Goal: Transaction & Acquisition: Purchase product/service

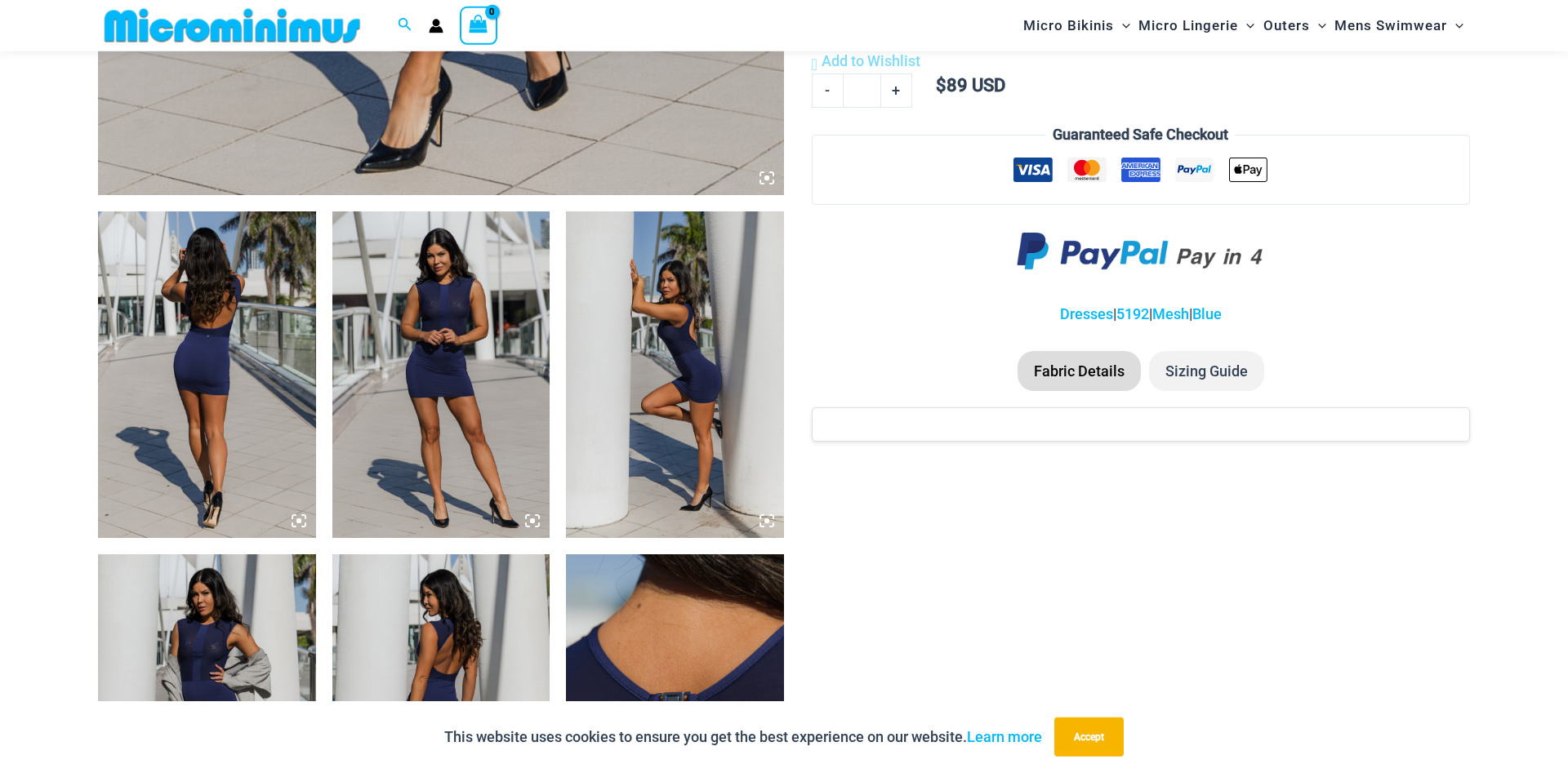
scroll to position [1014, 0]
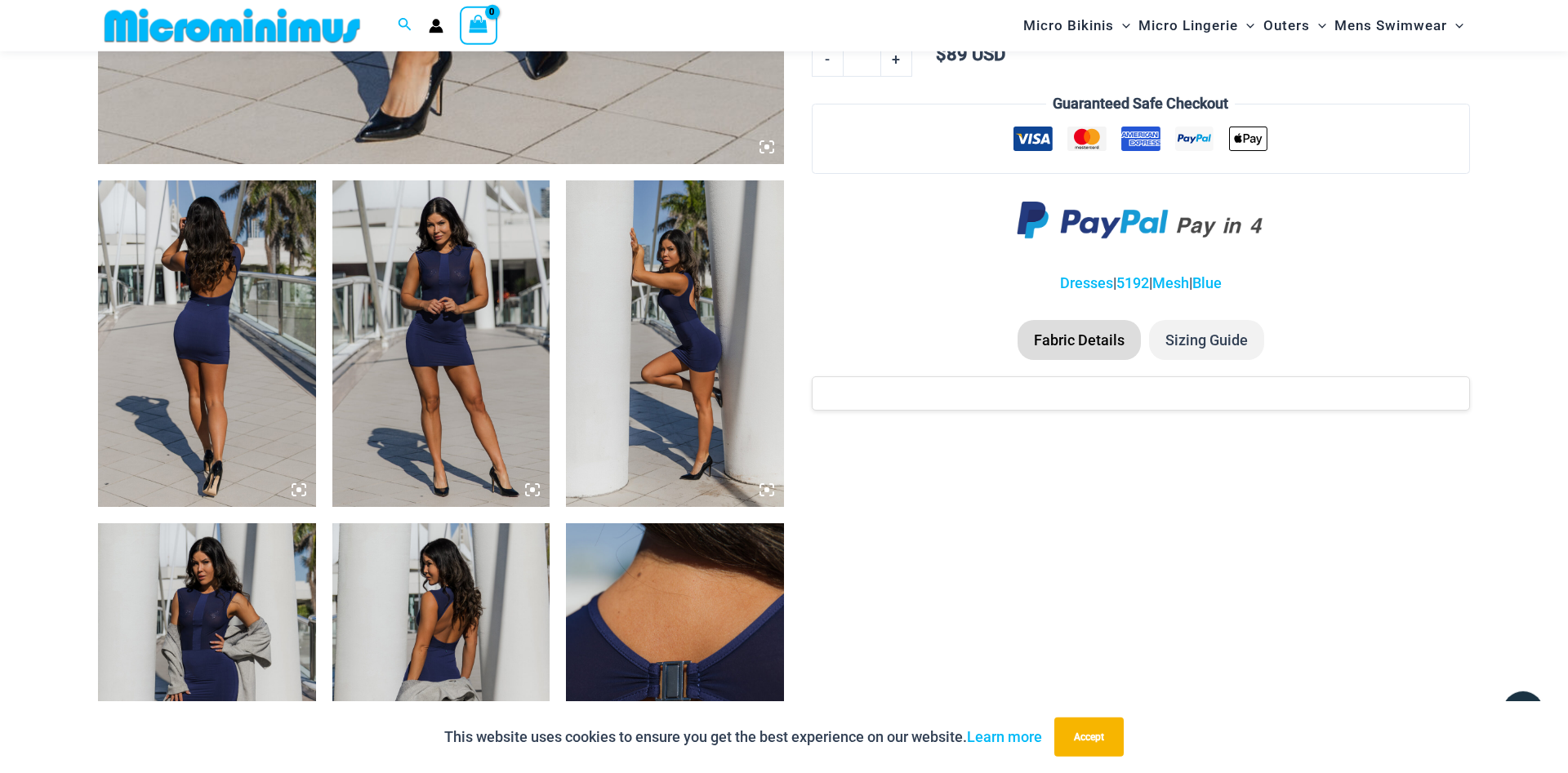
click at [153, 420] on img at bounding box center [208, 343] width 218 height 327
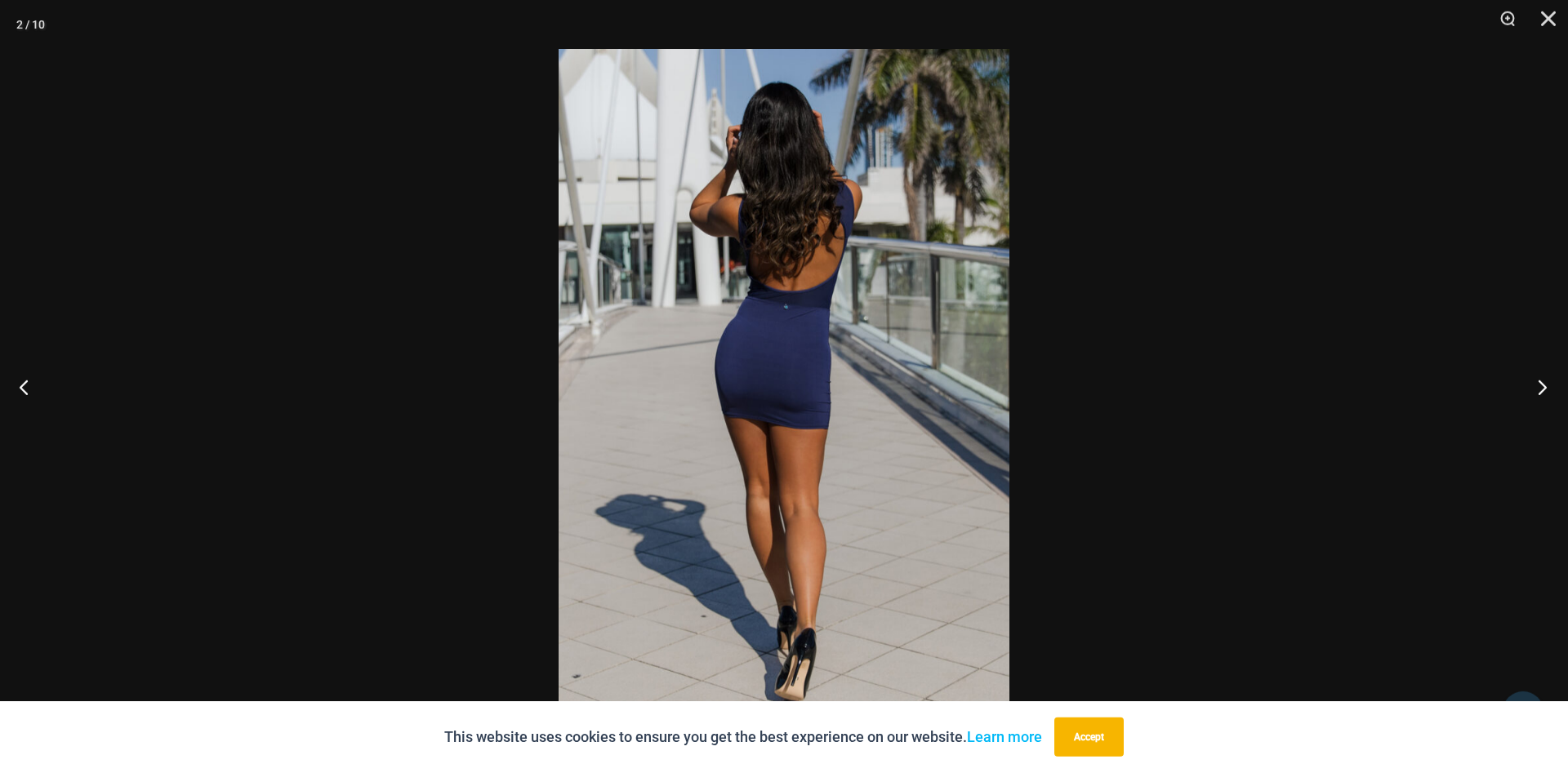
click at [1538, 383] on button "Next" at bounding box center [1537, 387] width 61 height 82
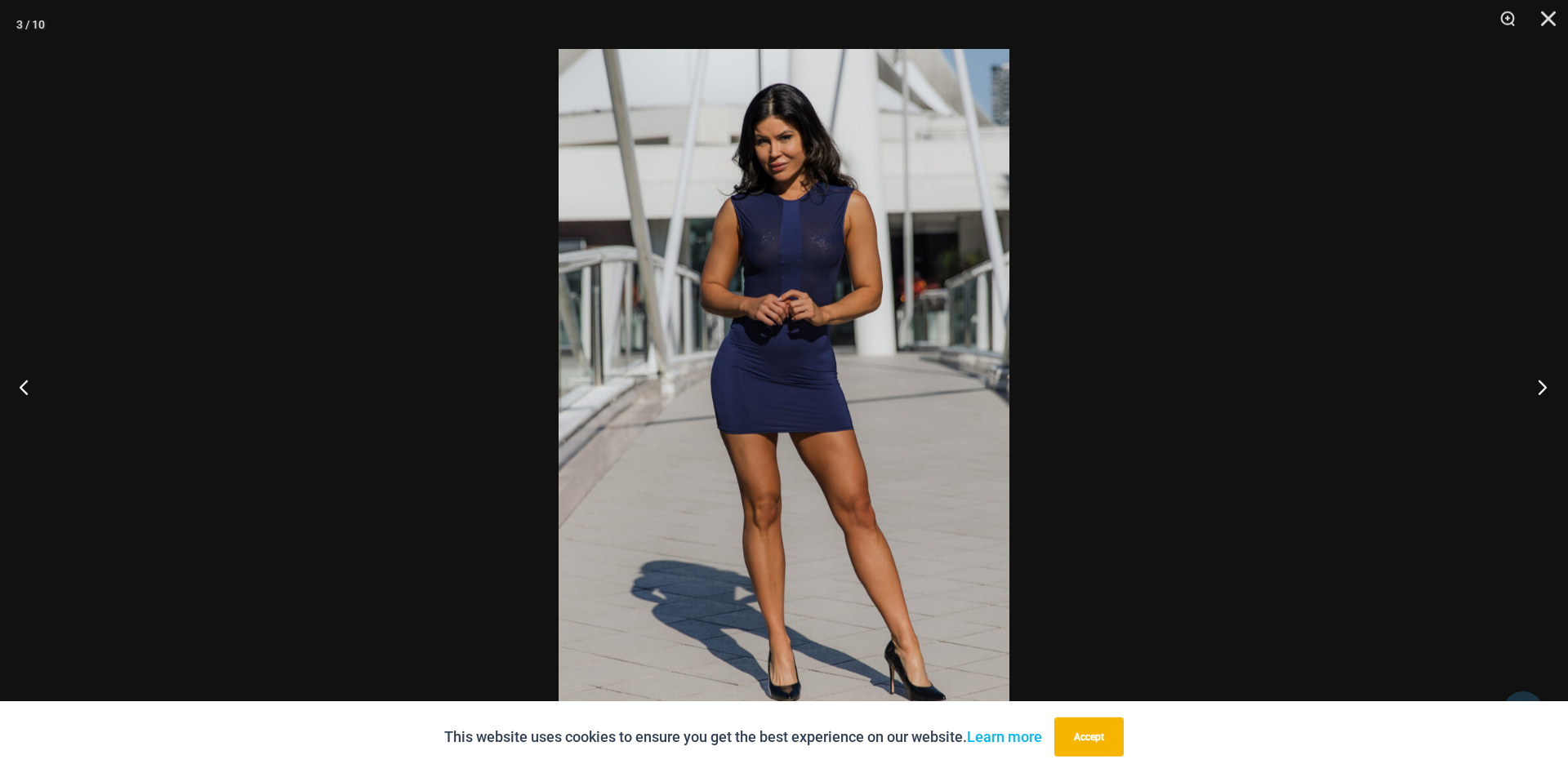
click at [1538, 384] on button "Next" at bounding box center [1537, 387] width 61 height 82
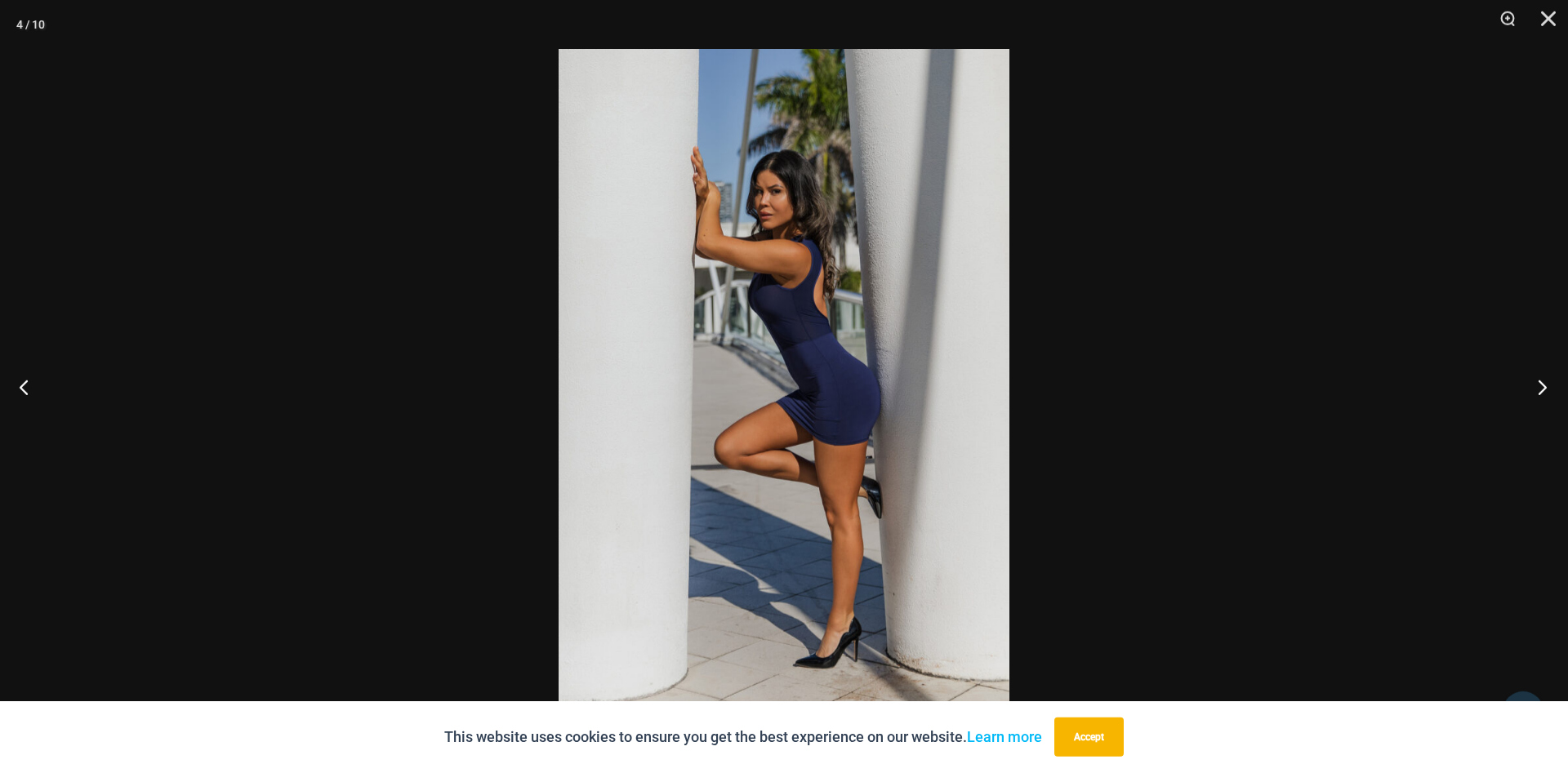
click at [1538, 384] on button "Next" at bounding box center [1537, 387] width 61 height 82
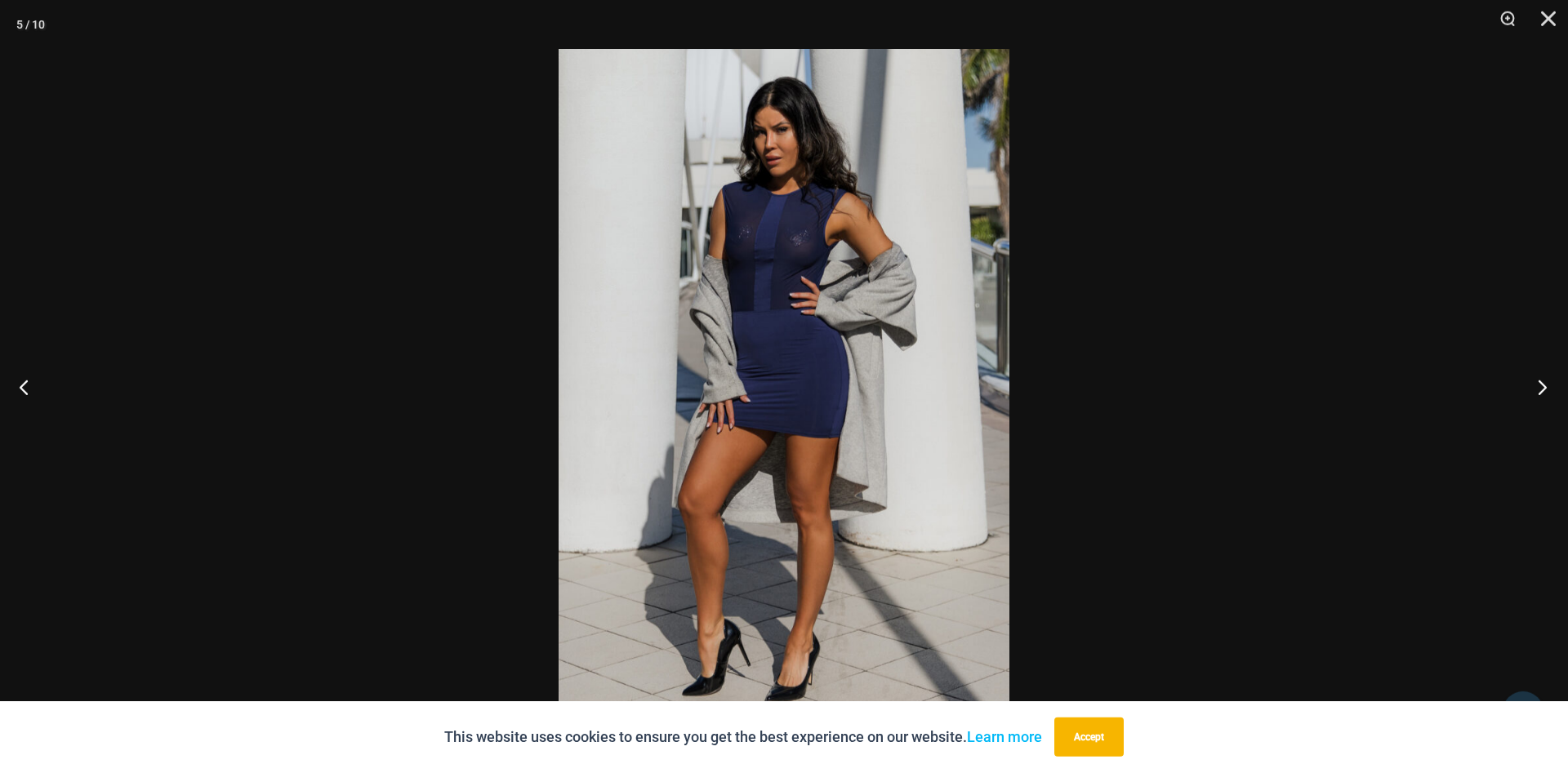
click at [1538, 384] on button "Next" at bounding box center [1537, 387] width 61 height 82
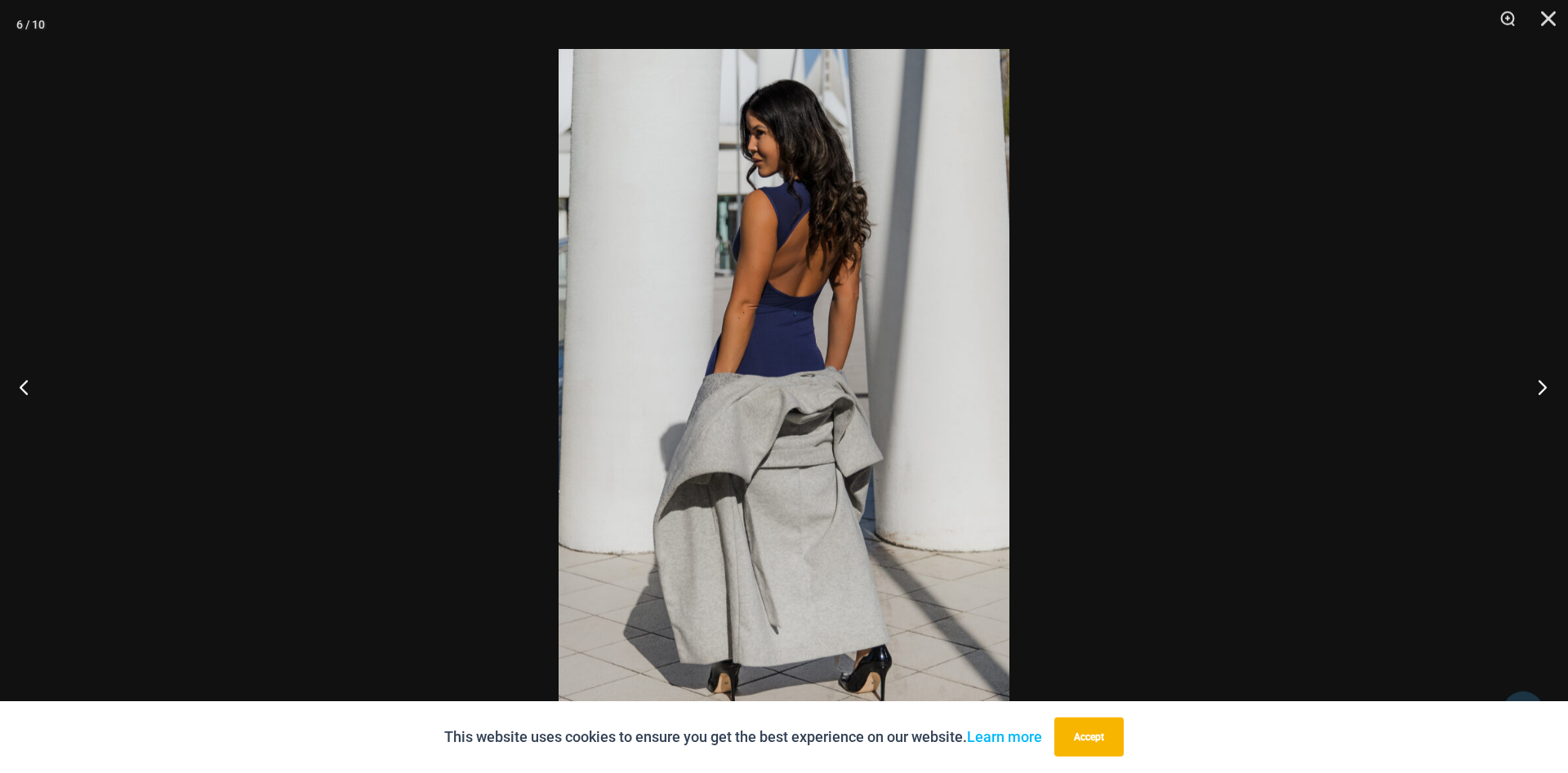
click at [1538, 384] on button "Next" at bounding box center [1537, 387] width 61 height 82
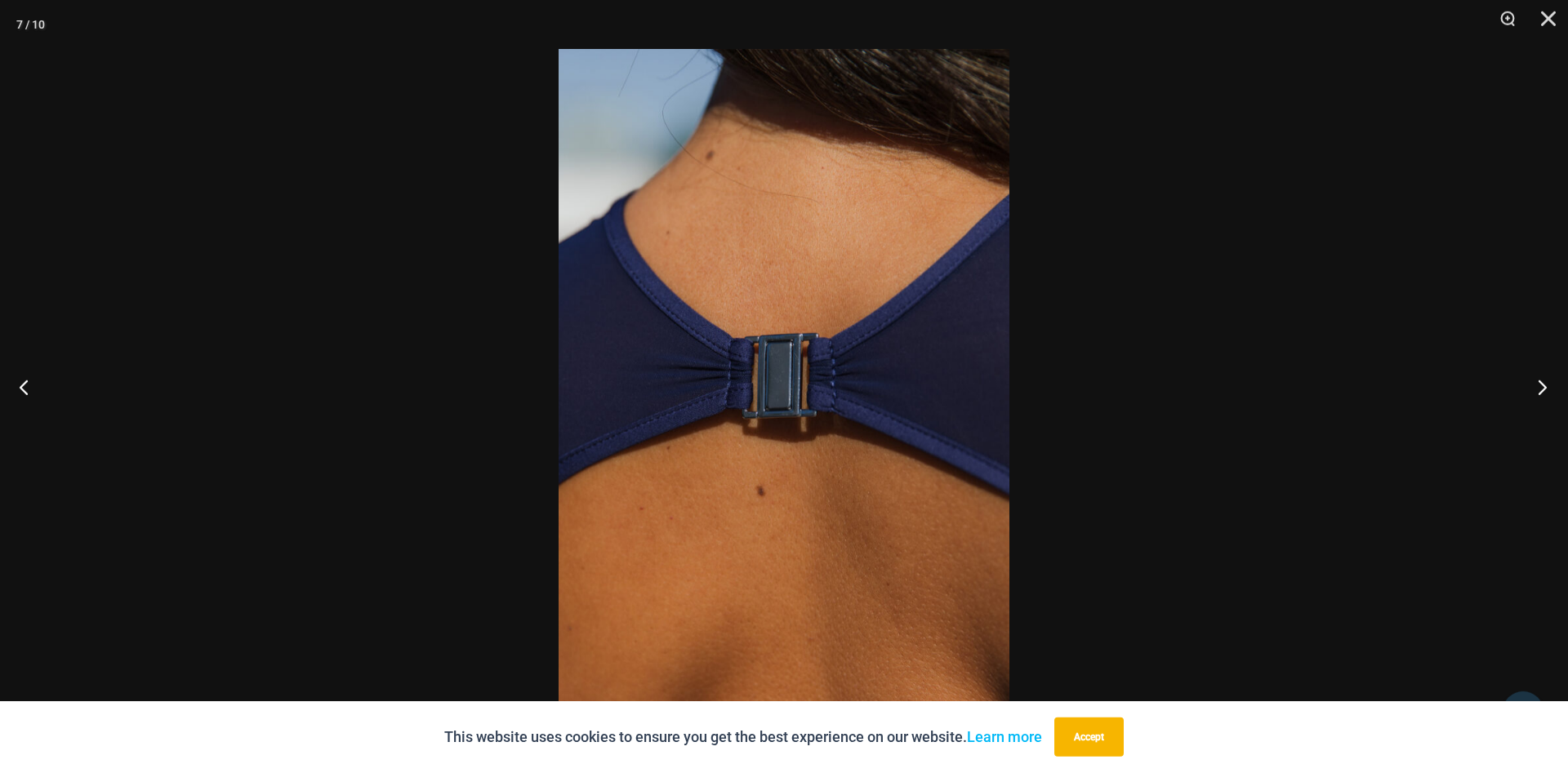
click at [1538, 384] on button "Next" at bounding box center [1537, 387] width 61 height 82
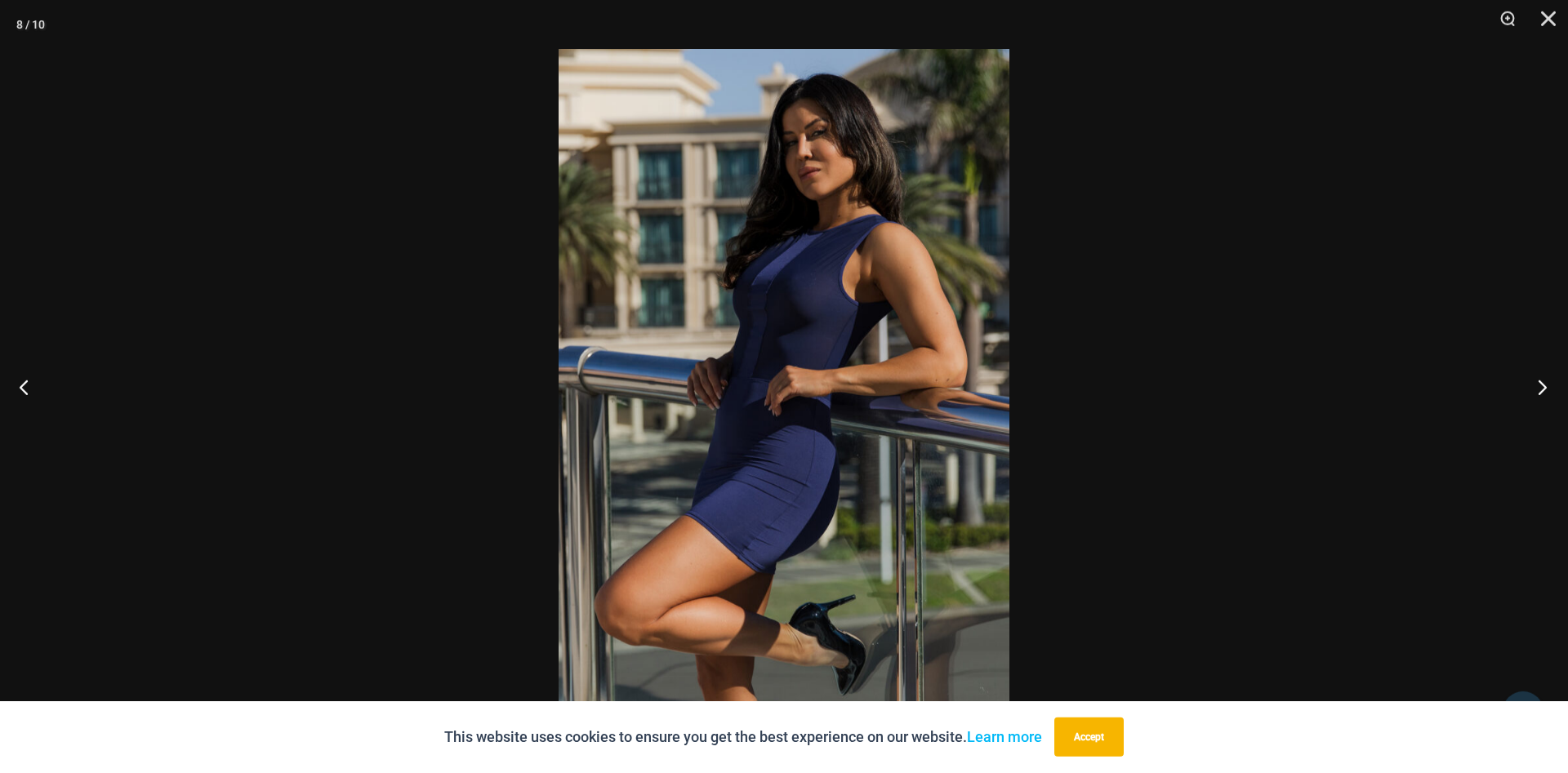
click at [1538, 384] on button "Next" at bounding box center [1537, 387] width 61 height 82
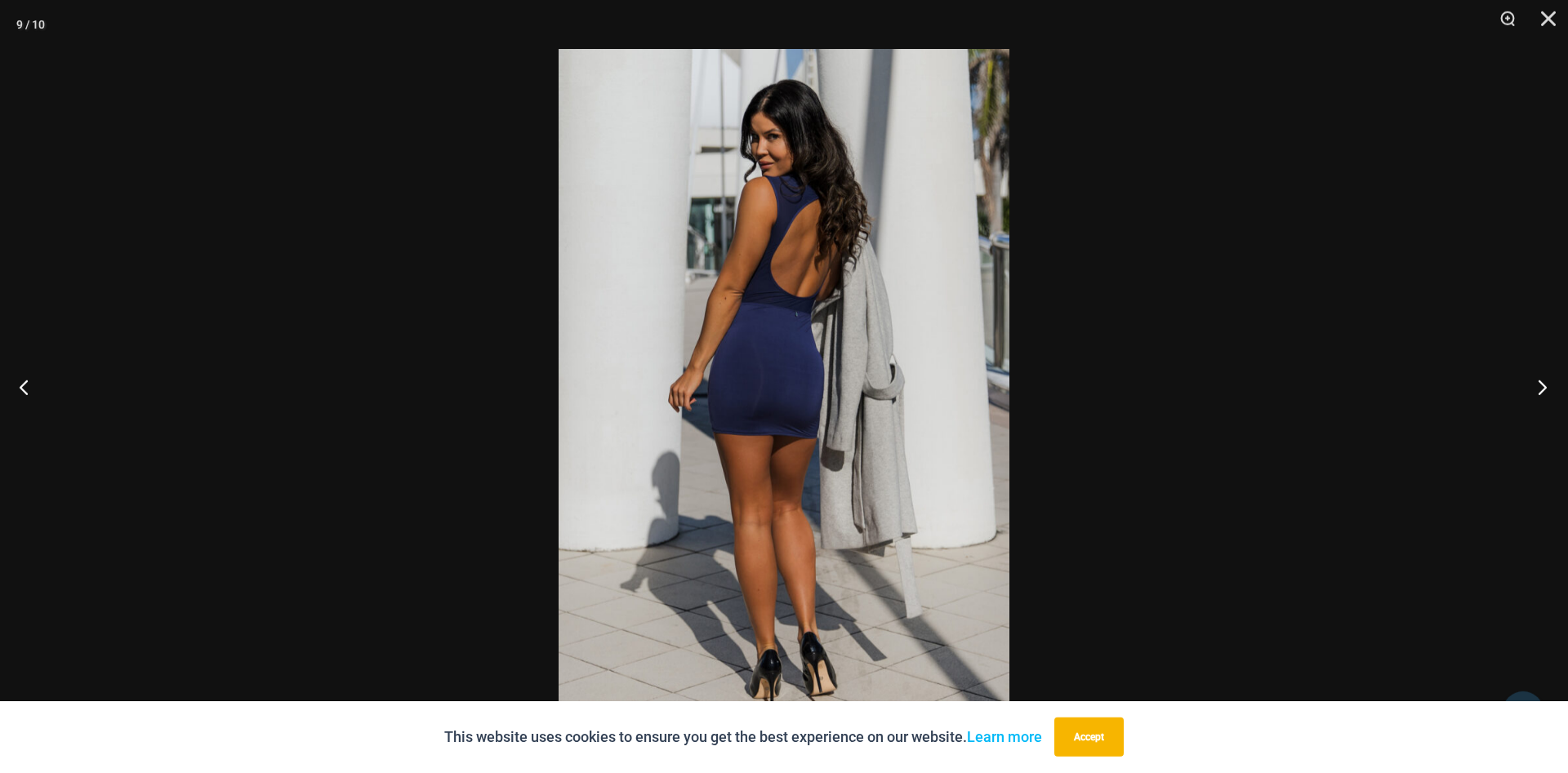
click at [1538, 384] on button "Next" at bounding box center [1537, 387] width 61 height 82
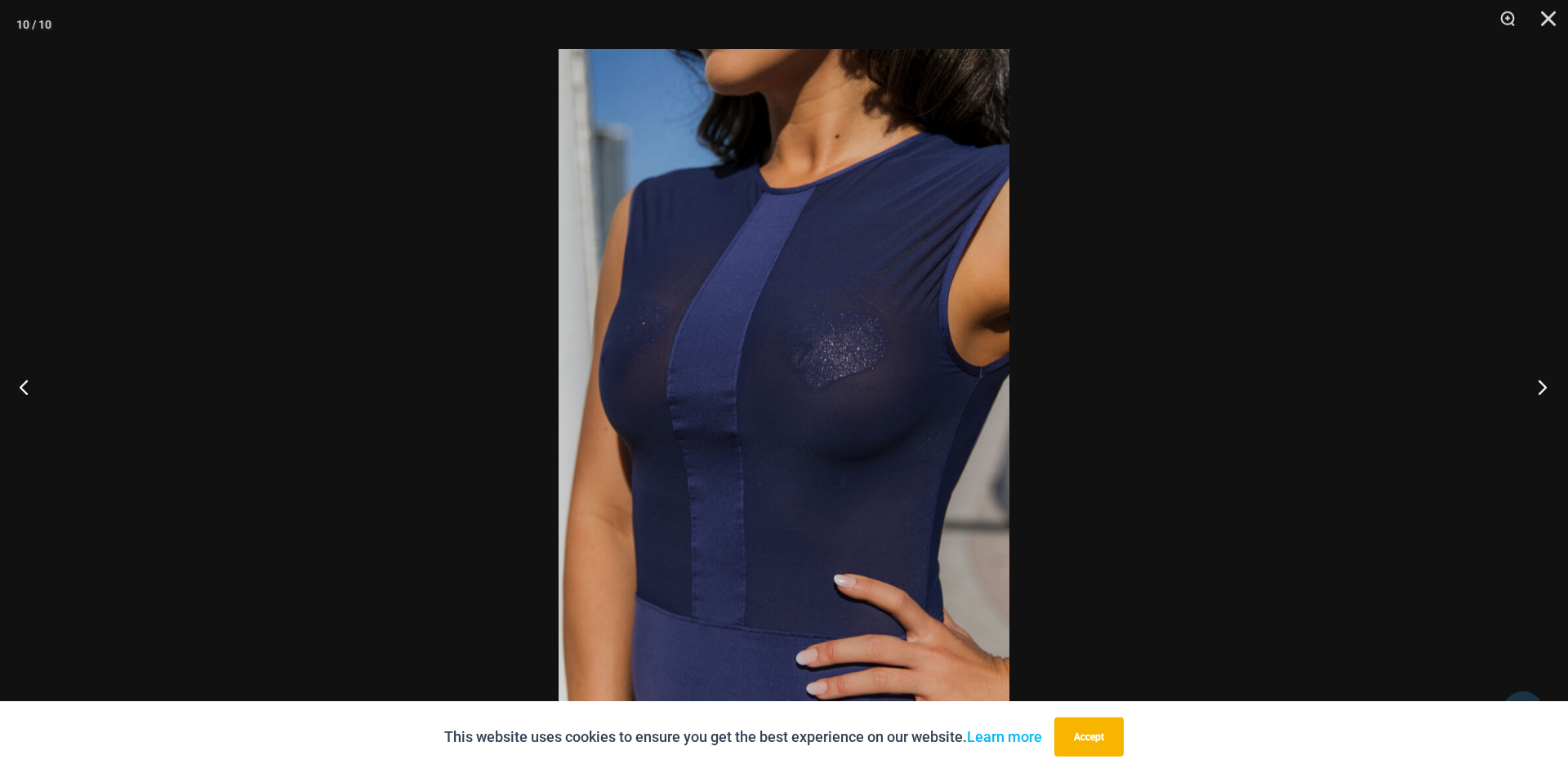
click at [1538, 384] on button "Next" at bounding box center [1537, 387] width 61 height 82
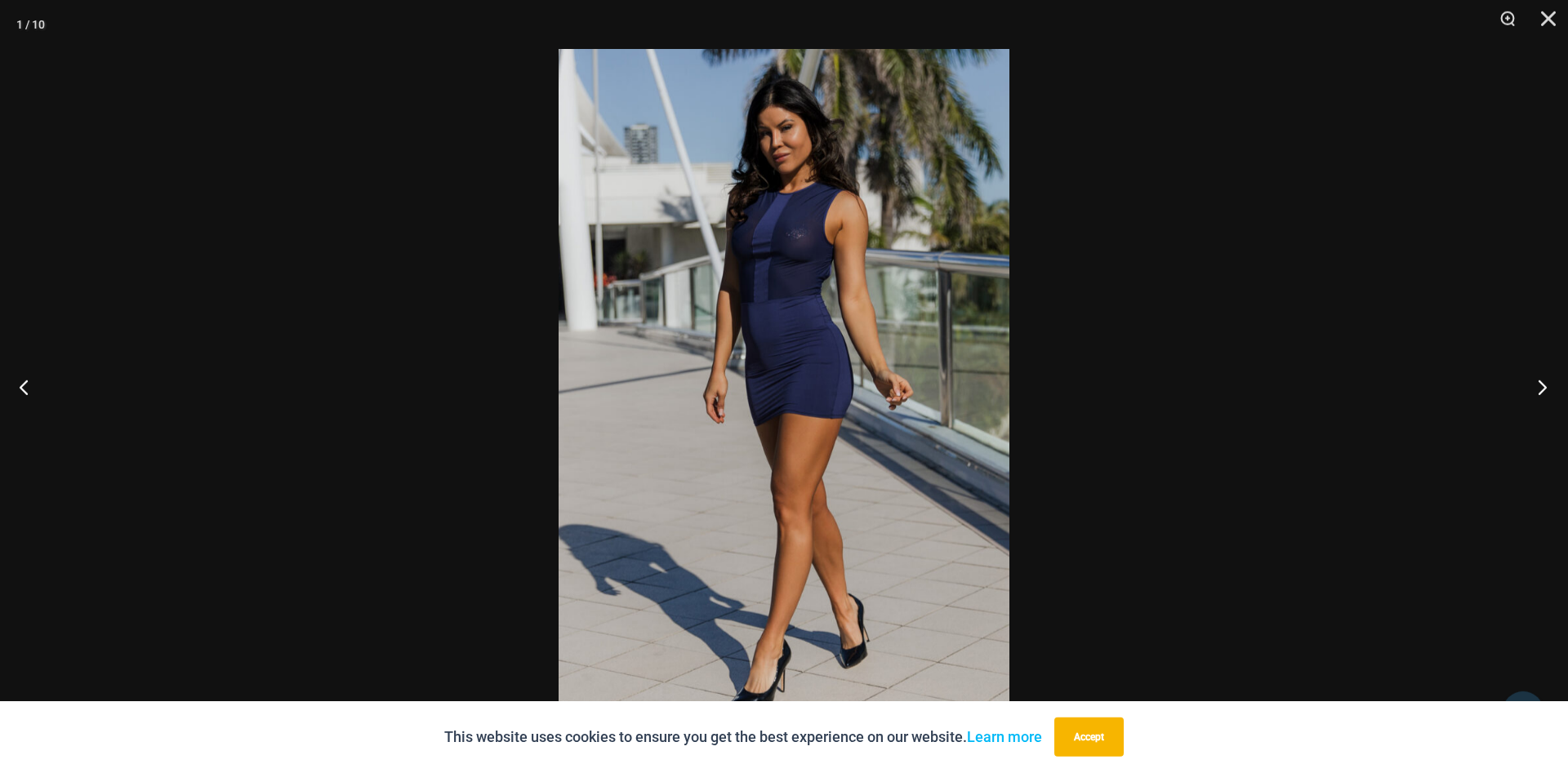
click at [1538, 384] on button "Next" at bounding box center [1537, 387] width 61 height 82
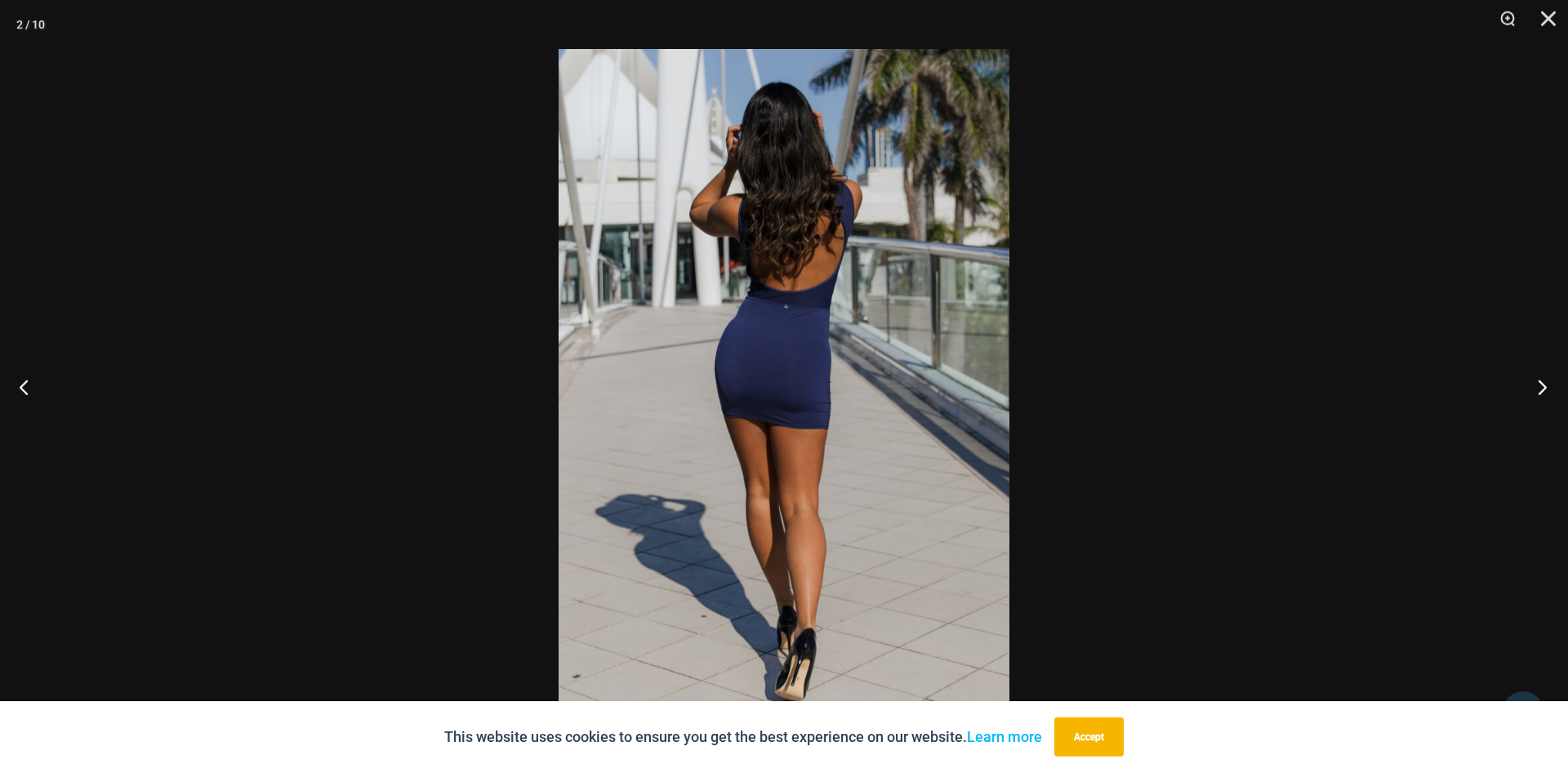
click at [1538, 384] on button "Next" at bounding box center [1537, 387] width 61 height 82
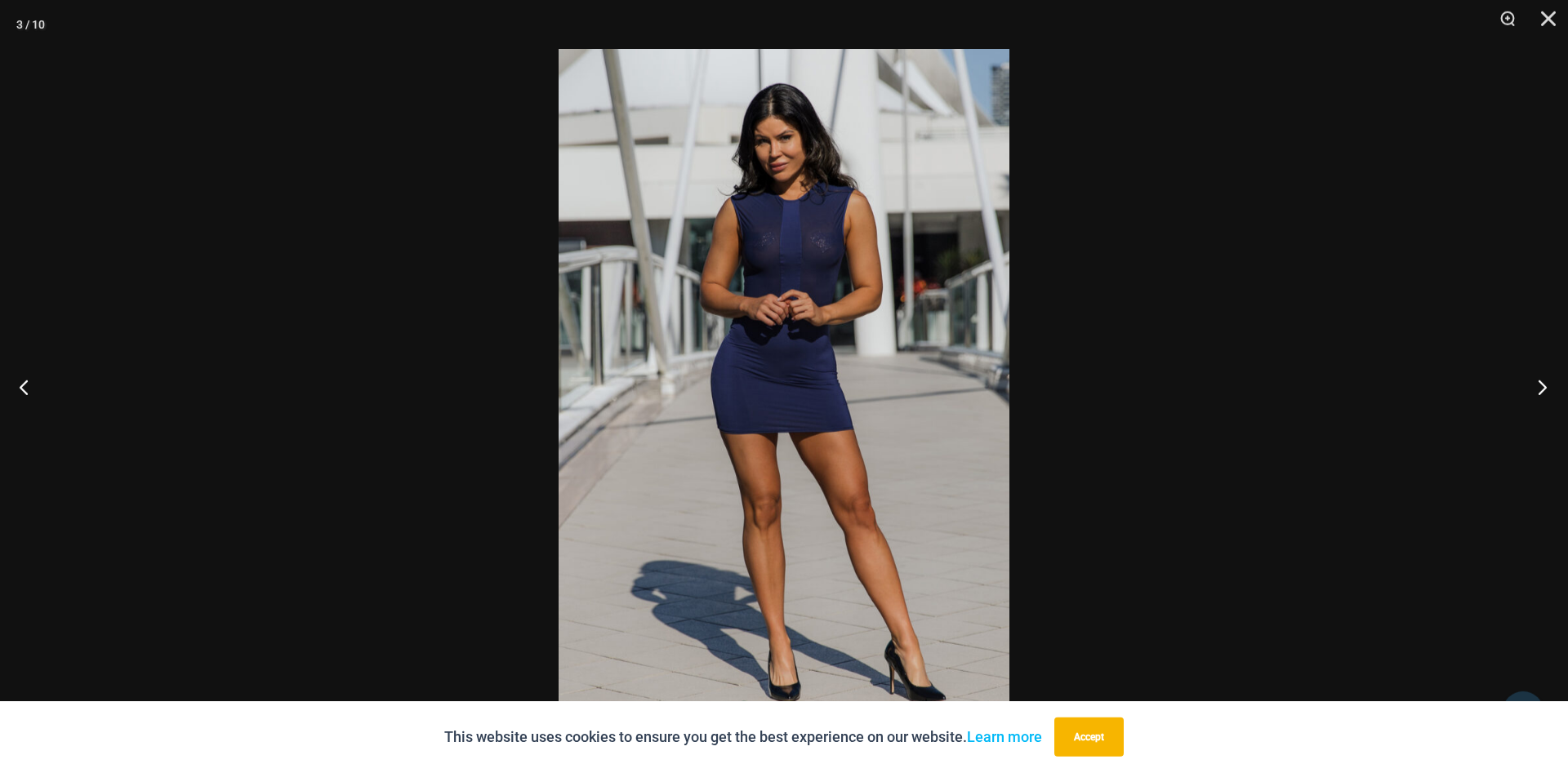
click at [1538, 384] on button "Next" at bounding box center [1537, 387] width 61 height 82
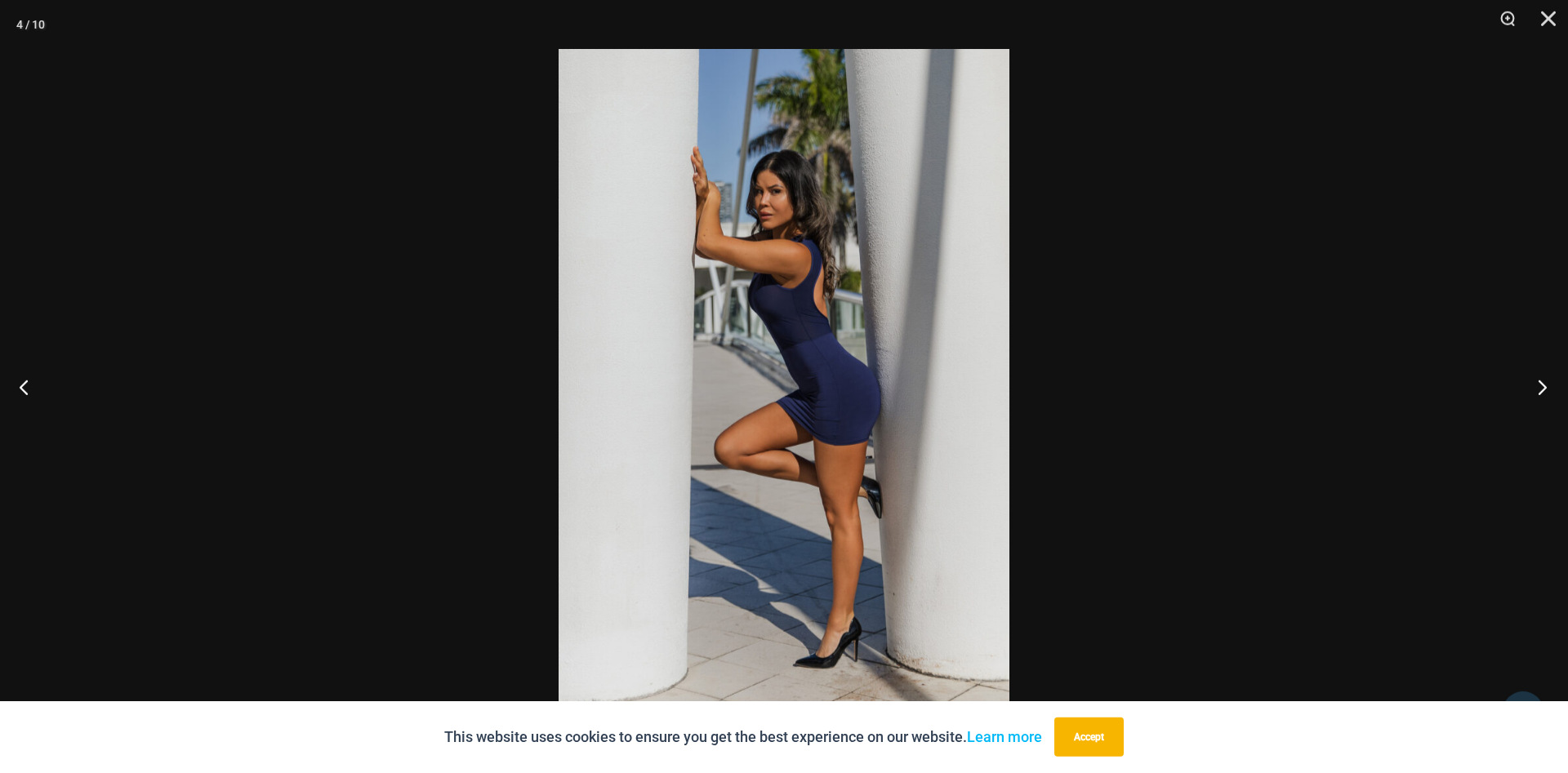
click at [1538, 384] on button "Next" at bounding box center [1537, 387] width 61 height 82
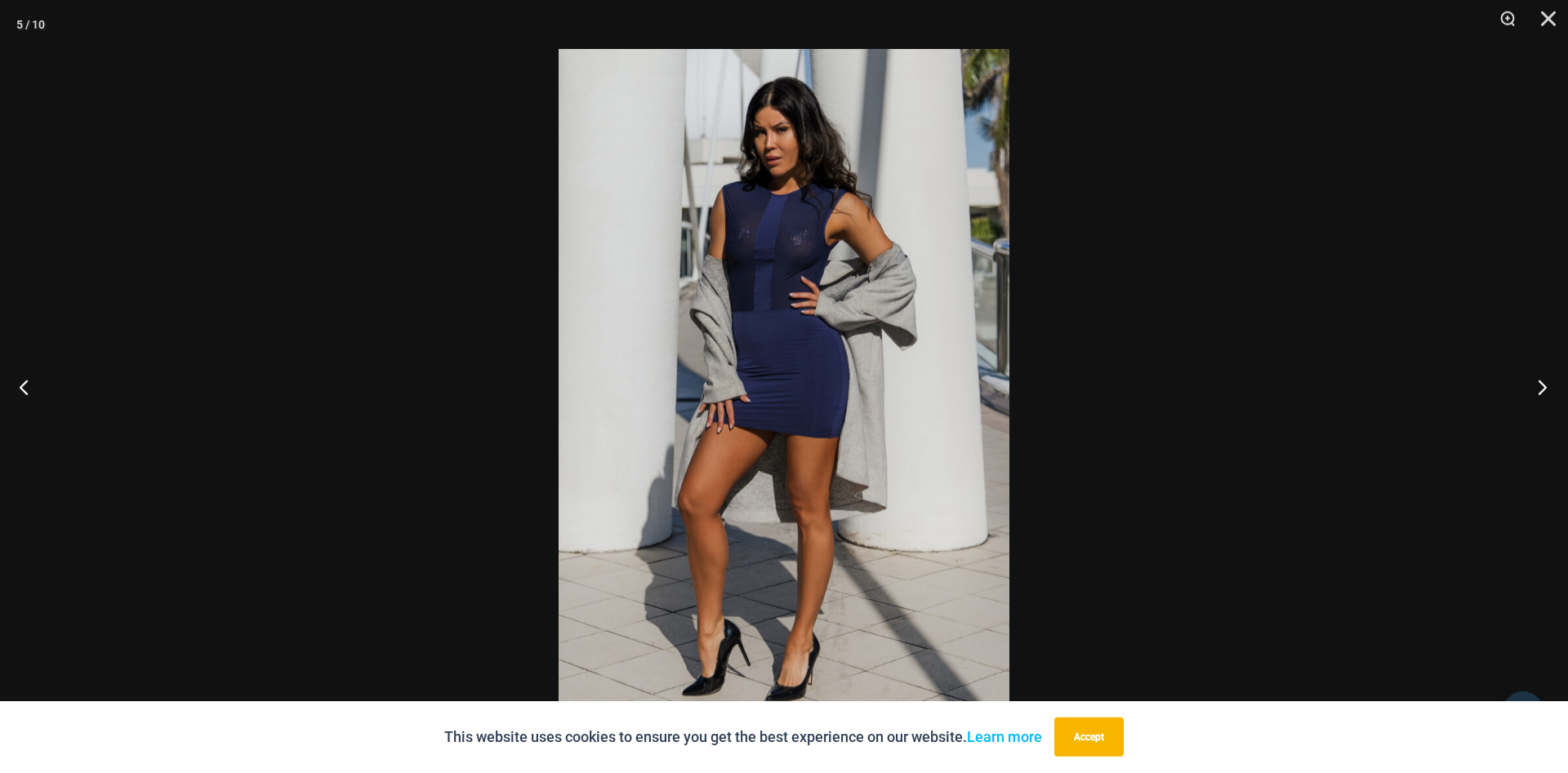
click at [1538, 384] on button "Next" at bounding box center [1537, 387] width 61 height 82
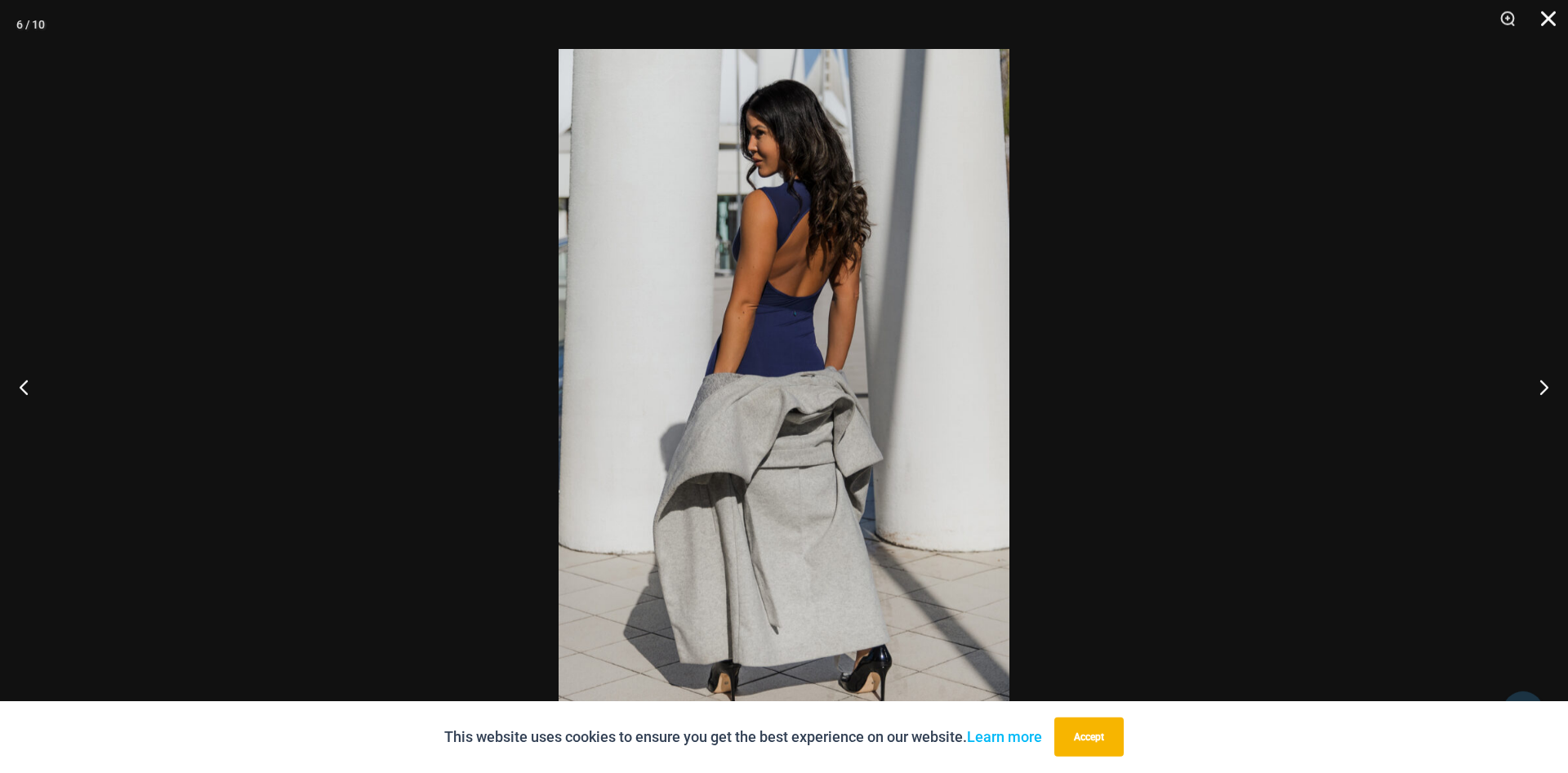
click at [1548, 26] on button "Close" at bounding box center [1543, 24] width 41 height 49
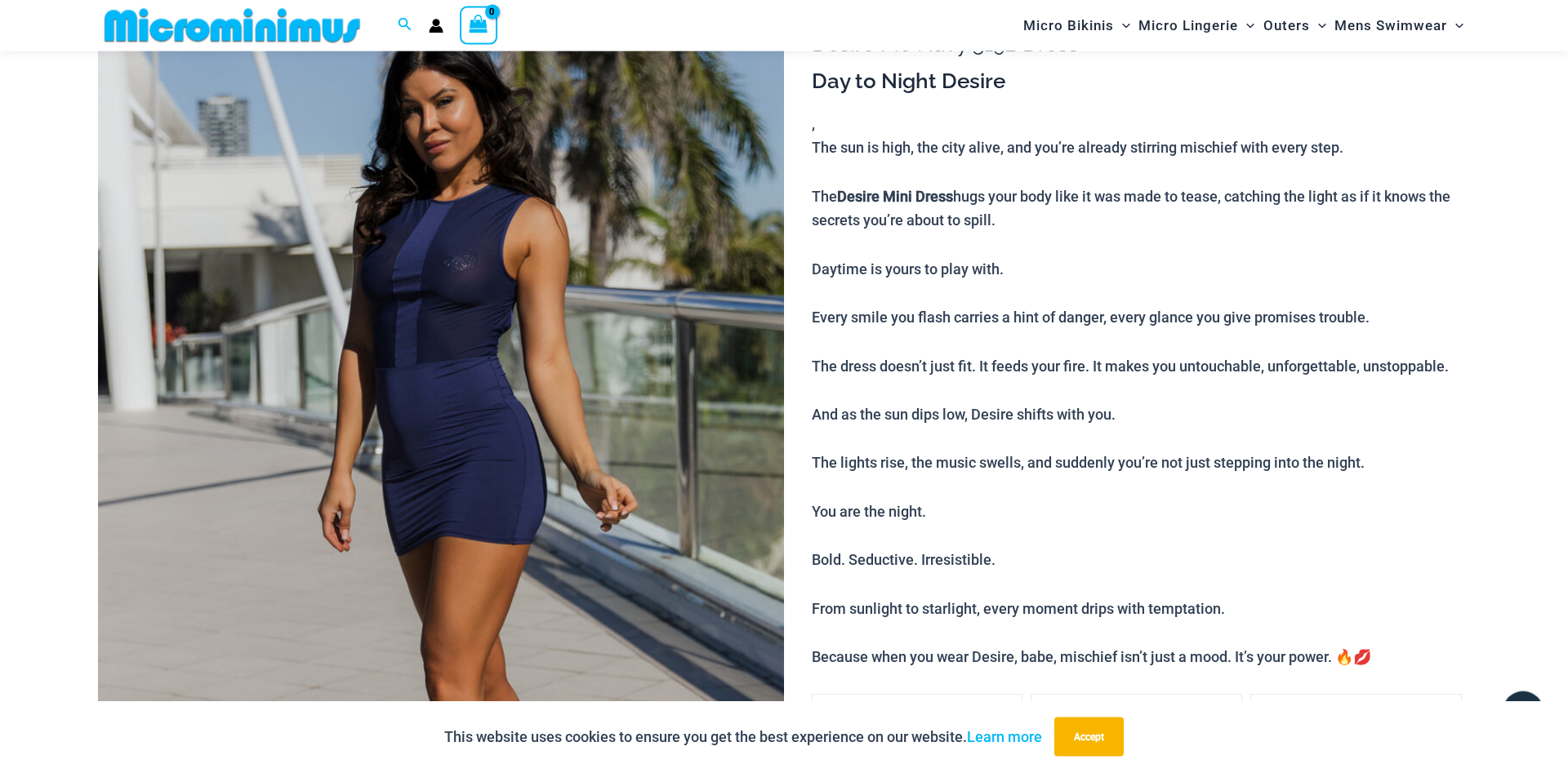
scroll to position [97, 0]
